Goal: Information Seeking & Learning: Find specific fact

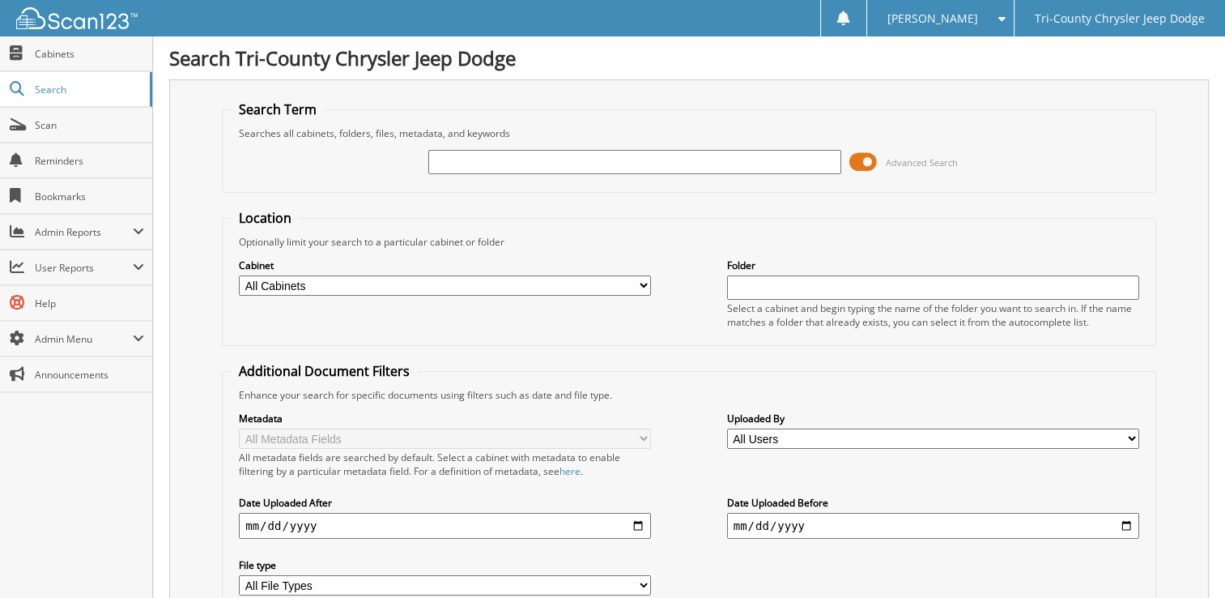
click at [554, 155] on input "text" at bounding box center [634, 162] width 412 height 24
type input "263531"
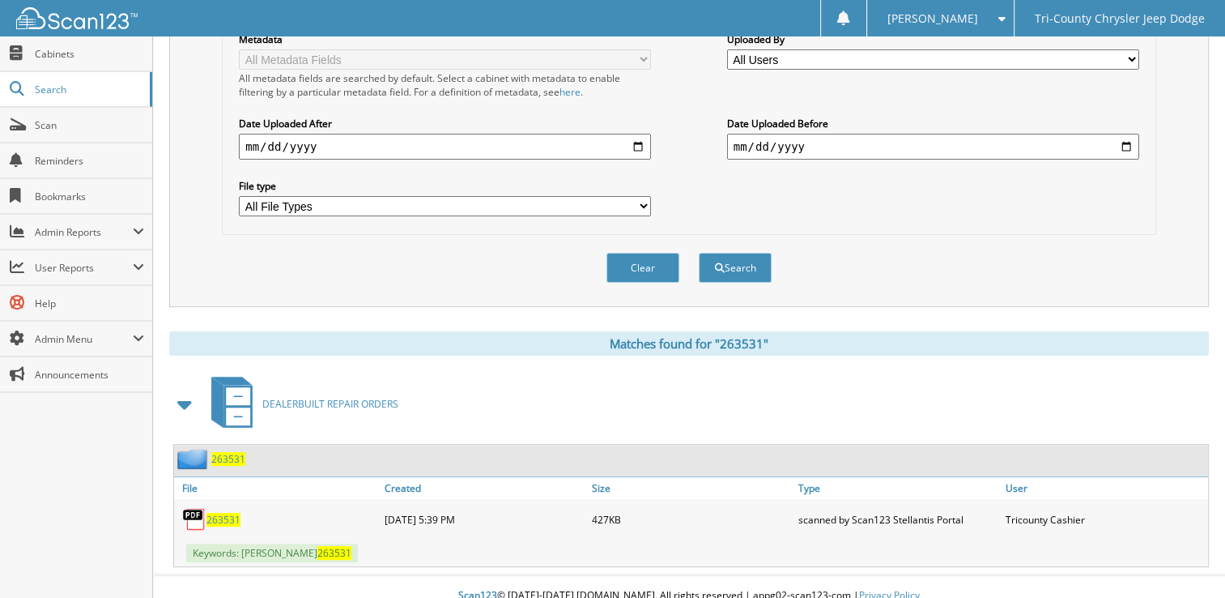
click at [224, 513] on span "263531" at bounding box center [223, 520] width 34 height 14
